Goal: Check status: Check status

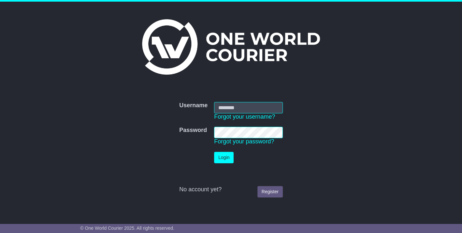
type input "**********"
click at [220, 157] on button "Login" at bounding box center [224, 157] width 20 height 11
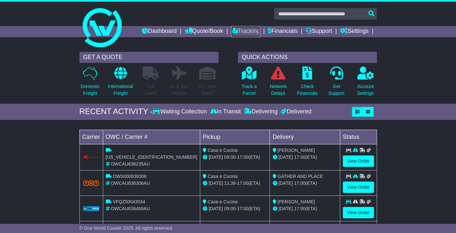
click at [242, 30] on link "Tracking" at bounding box center [245, 31] width 29 height 11
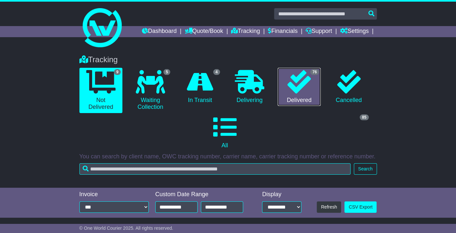
click at [300, 76] on icon at bounding box center [299, 81] width 23 height 23
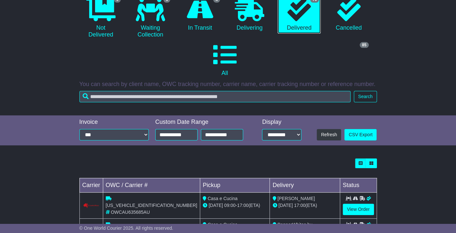
scroll to position [72, 0]
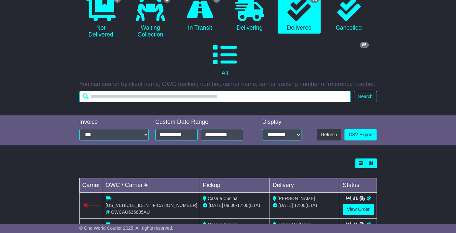
click at [137, 96] on input "text" at bounding box center [215, 96] width 272 height 11
type input "********"
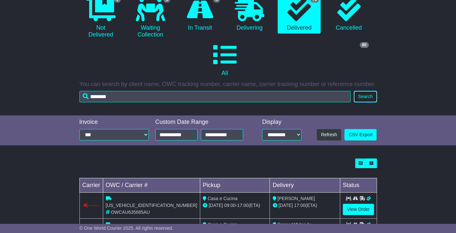
click at [366, 97] on button "Search" at bounding box center [365, 96] width 23 height 11
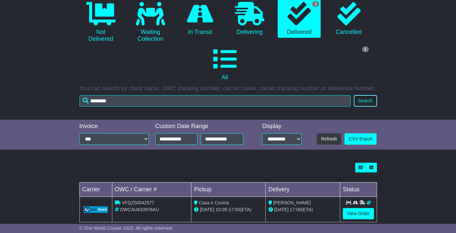
scroll to position [79, 0]
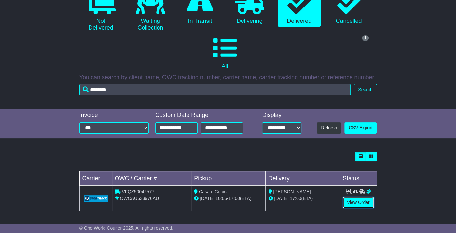
click at [358, 200] on link "View Order" at bounding box center [358, 202] width 31 height 11
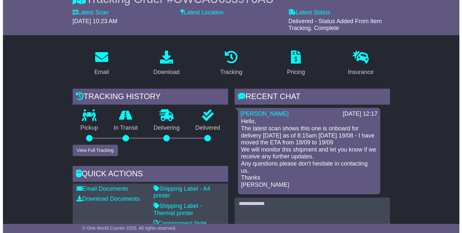
scroll to position [72, 0]
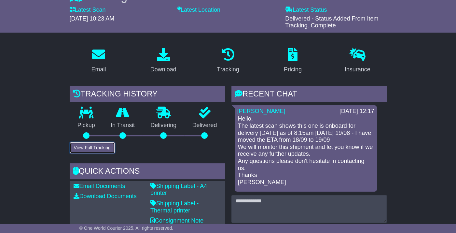
click at [92, 145] on button "View Full Tracking" at bounding box center [92, 147] width 45 height 11
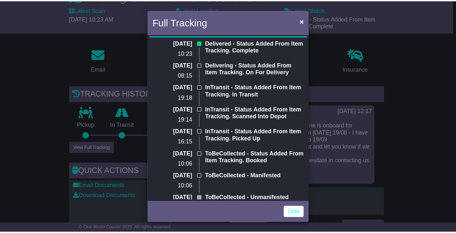
scroll to position [0, 0]
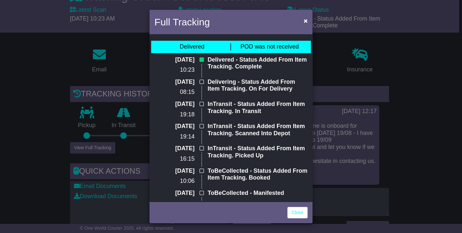
click at [225, 64] on p "Delivered - Status Added From Item Tracking. Complete" at bounding box center [257, 63] width 100 height 14
click at [273, 47] on span "POD was not received" at bounding box center [269, 46] width 58 height 7
click at [306, 20] on span "×" at bounding box center [306, 20] width 4 height 7
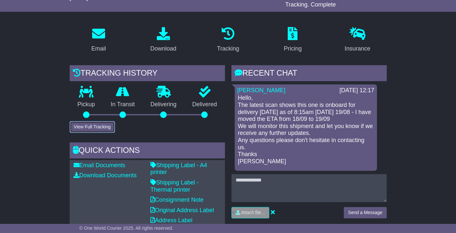
scroll to position [142, 0]
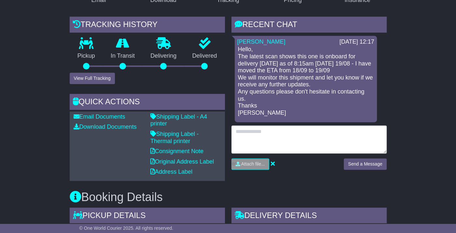
click at [247, 133] on textarea at bounding box center [309, 139] width 155 height 28
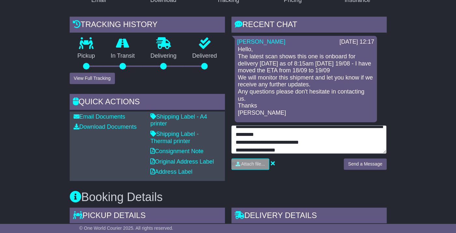
scroll to position [21, 0]
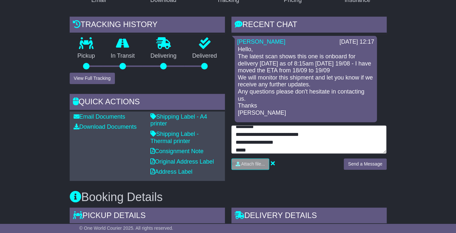
type textarea "**********"
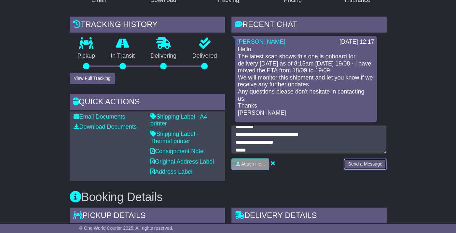
click at [366, 164] on button "Send a Message" at bounding box center [365, 163] width 43 height 11
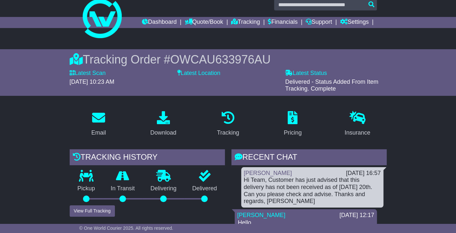
scroll to position [0, 0]
